Goal: Task Accomplishment & Management: Manage account settings

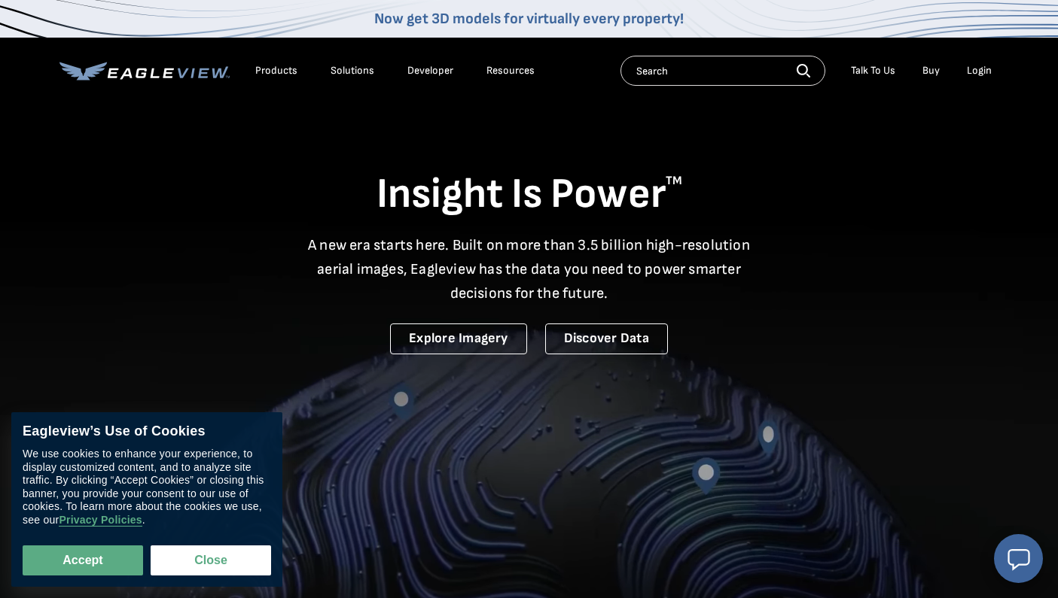
click at [983, 72] on div "Login" at bounding box center [978, 71] width 25 height 14
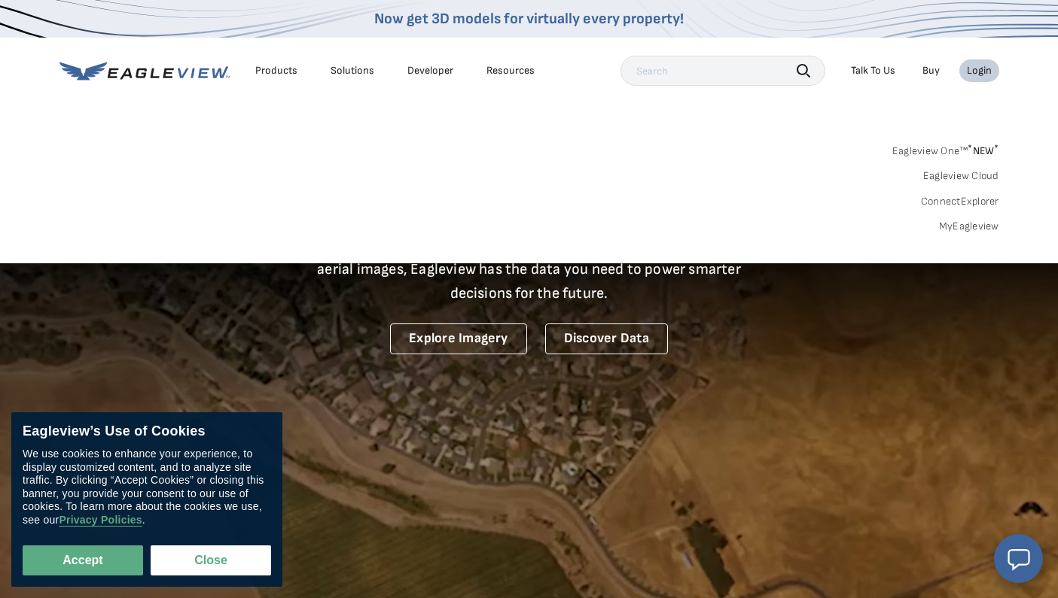
click at [982, 75] on div "Login" at bounding box center [978, 71] width 25 height 14
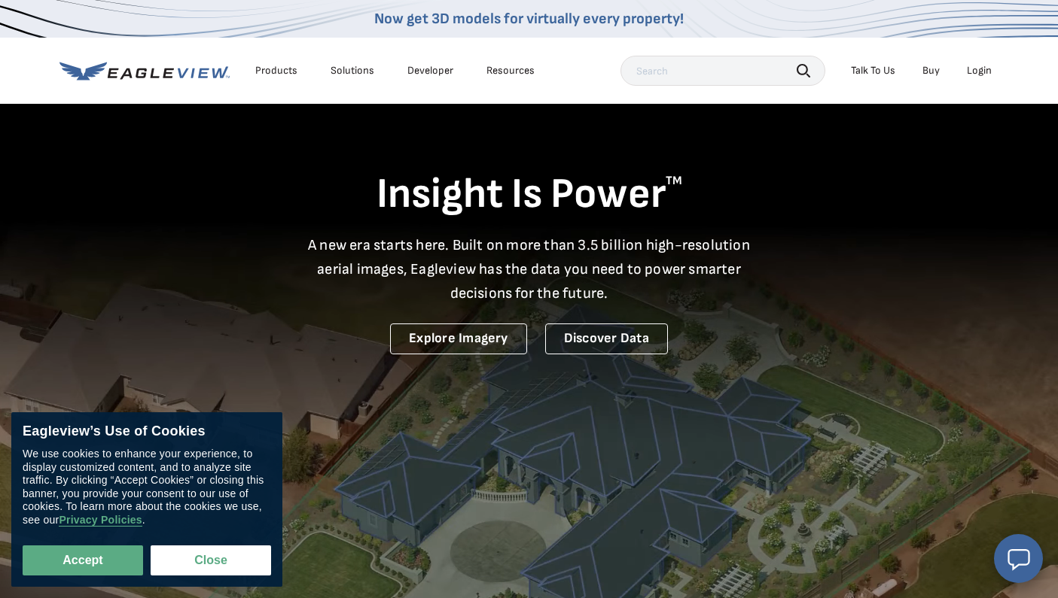
click at [982, 75] on div "Login" at bounding box center [978, 71] width 25 height 14
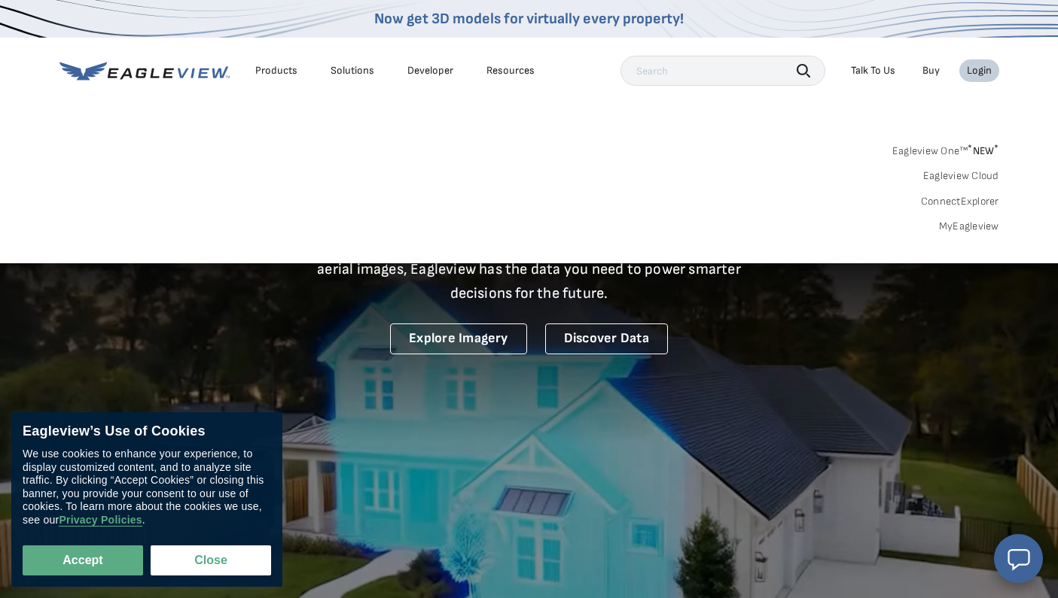
click at [951, 223] on link "MyEagleview" at bounding box center [969, 227] width 60 height 14
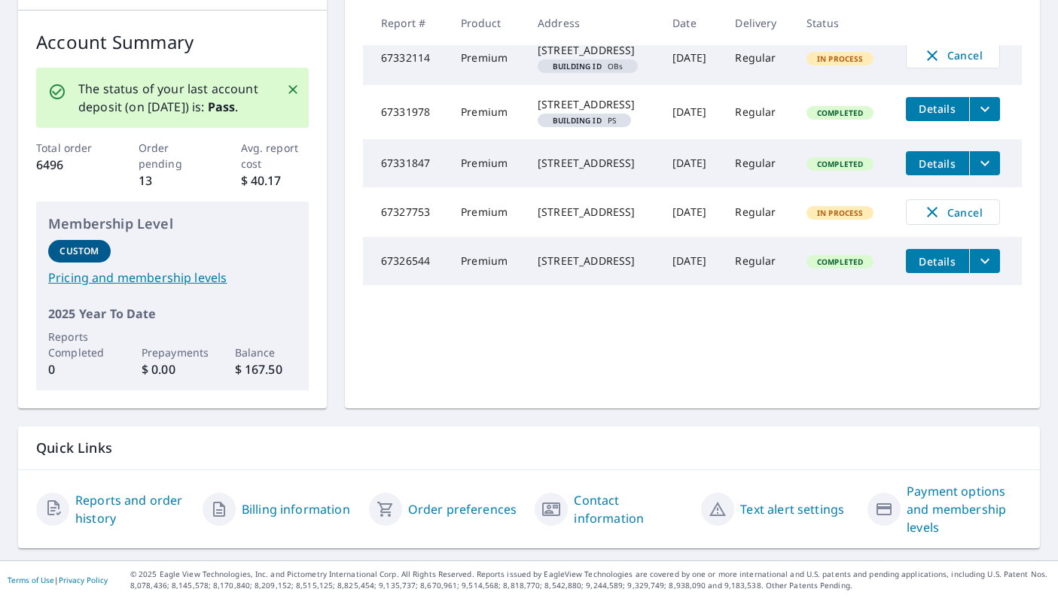
click at [916, 510] on link "Payment options and membership levels" at bounding box center [963, 509] width 115 height 54
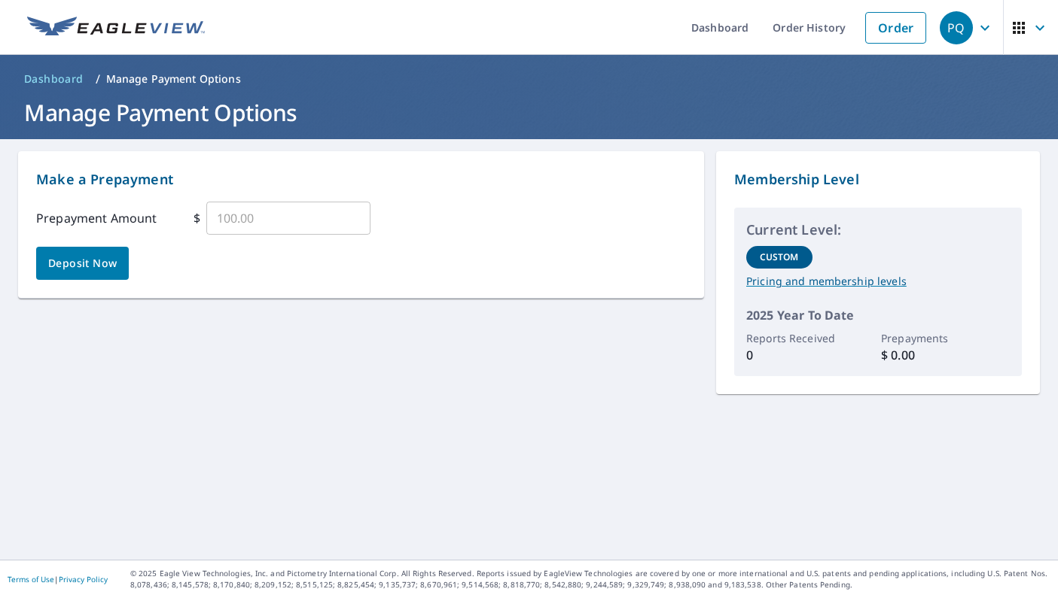
click at [239, 226] on input "text" at bounding box center [288, 218] width 164 height 42
type input "5000"
click at [78, 269] on span "Deposit Now" at bounding box center [82, 263] width 68 height 19
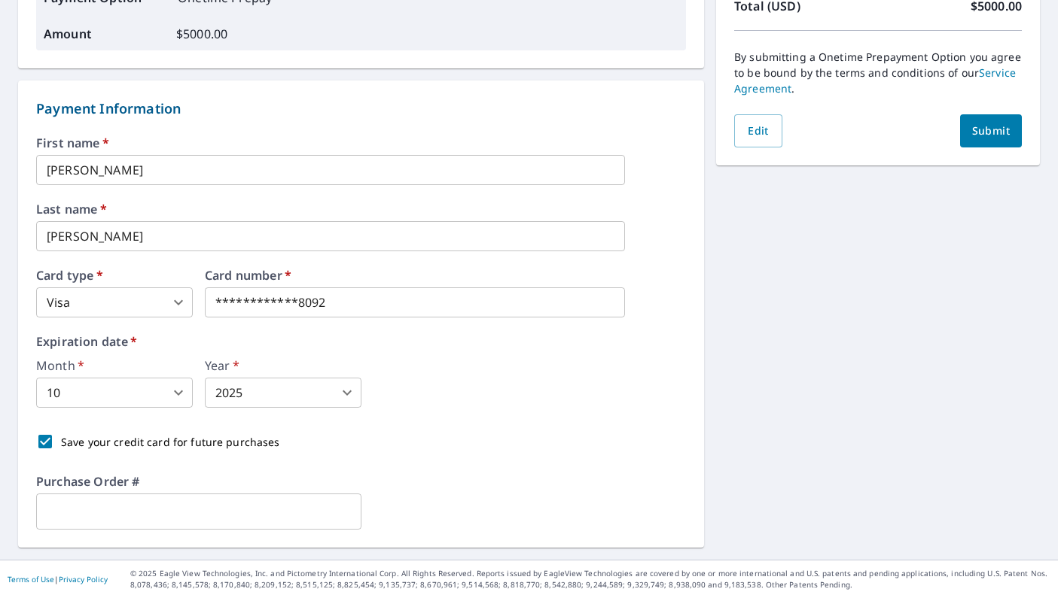
click at [986, 145] on button "Submit" at bounding box center [991, 130] width 62 height 33
